Goal: Find specific page/section: Find specific page/section

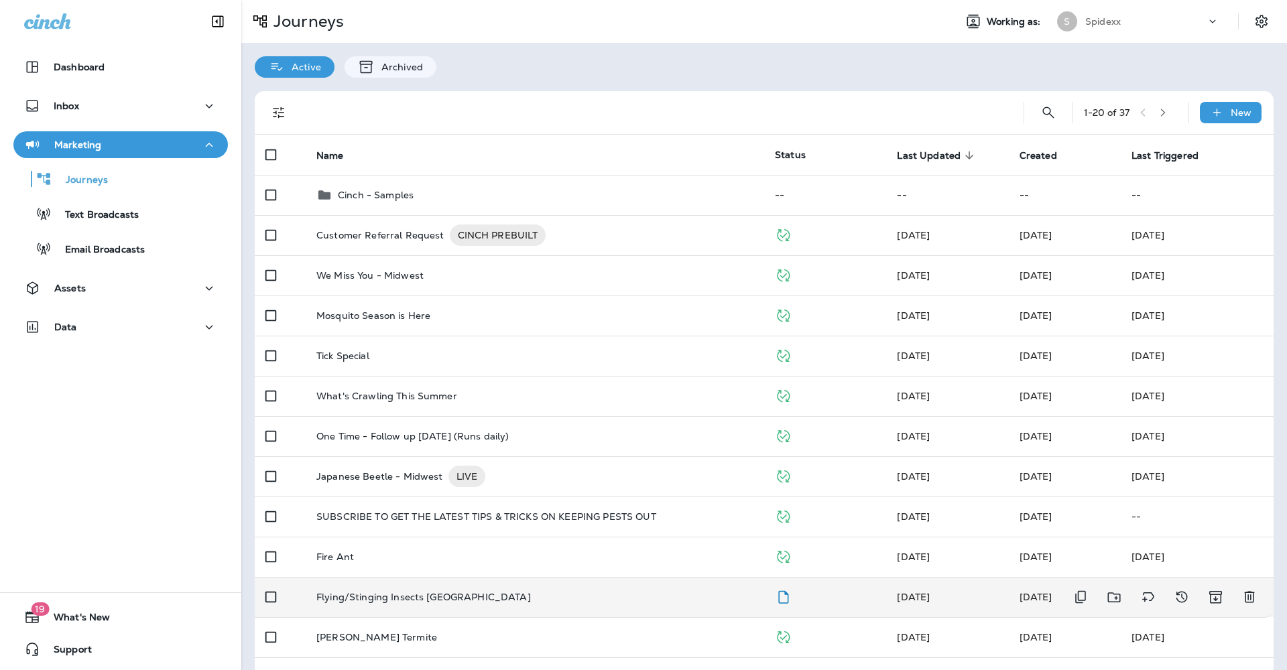
click at [643, 592] on div "Flying/Stinging Insects [GEOGRAPHIC_DATA]" at bounding box center [534, 597] width 437 height 11
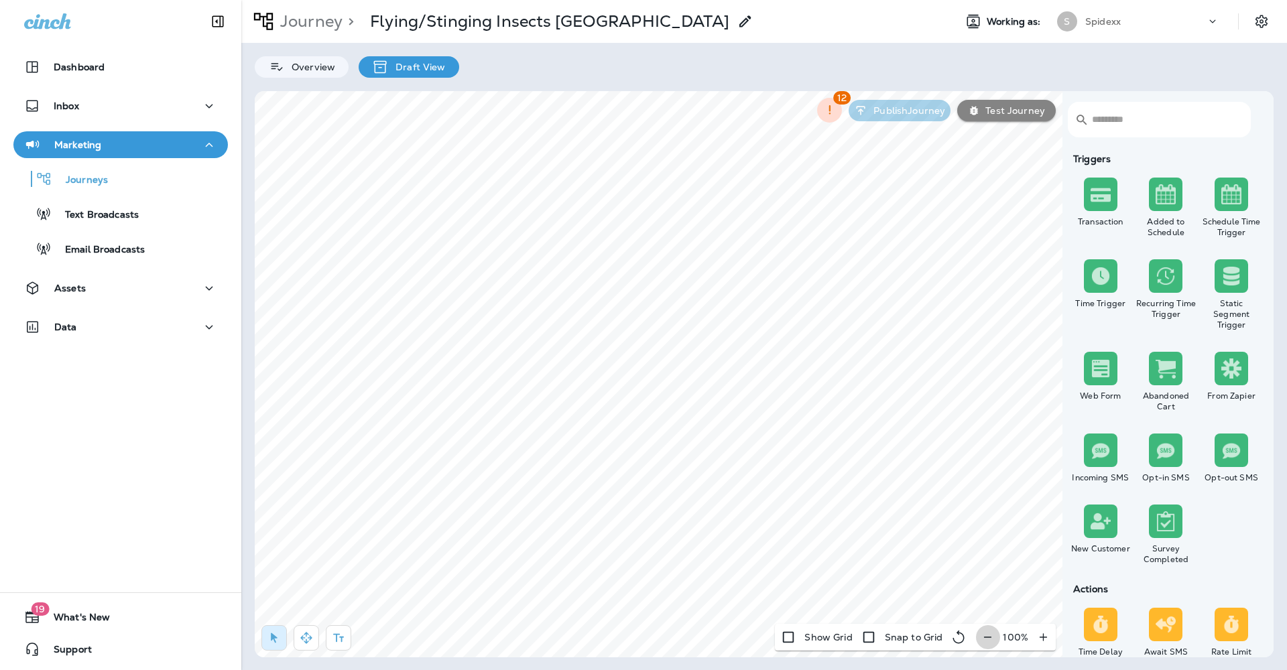
click at [987, 635] on icon "button" at bounding box center [988, 637] width 14 height 13
click at [987, 635] on icon "button" at bounding box center [993, 637] width 14 height 13
click at [191, 281] on div "Assets" at bounding box center [120, 288] width 193 height 17
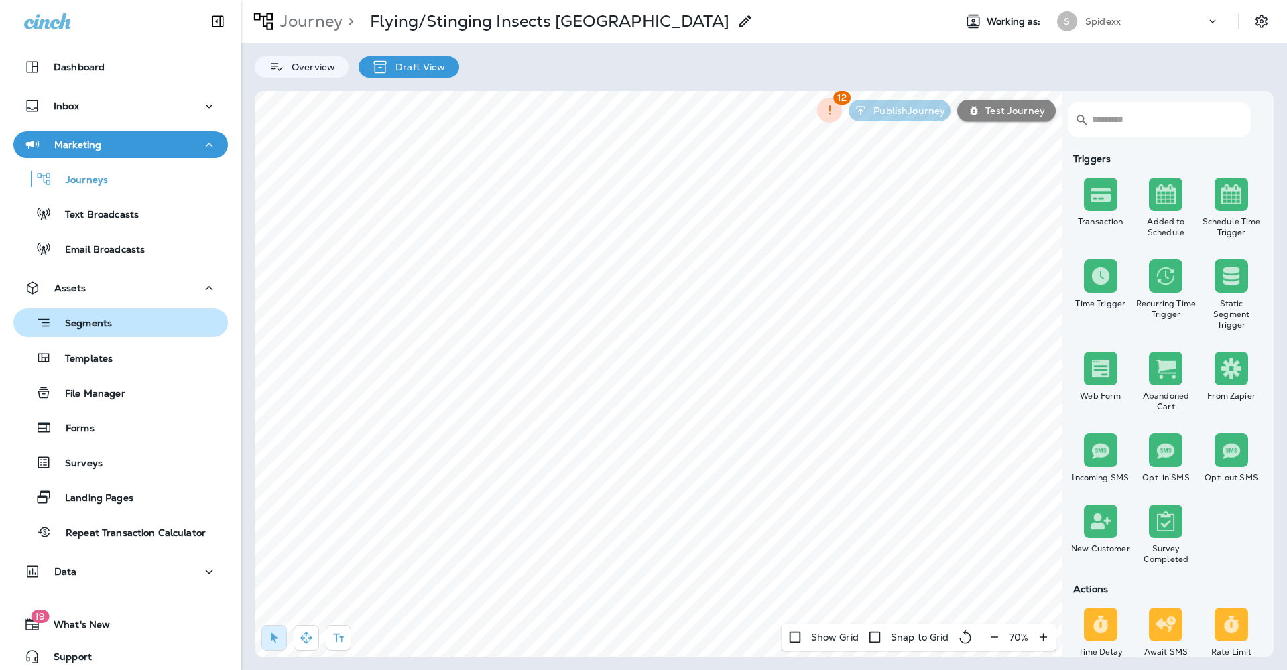
click at [182, 322] on div "Segments" at bounding box center [121, 322] width 204 height 21
